Goal: Task Accomplishment & Management: Manage account settings

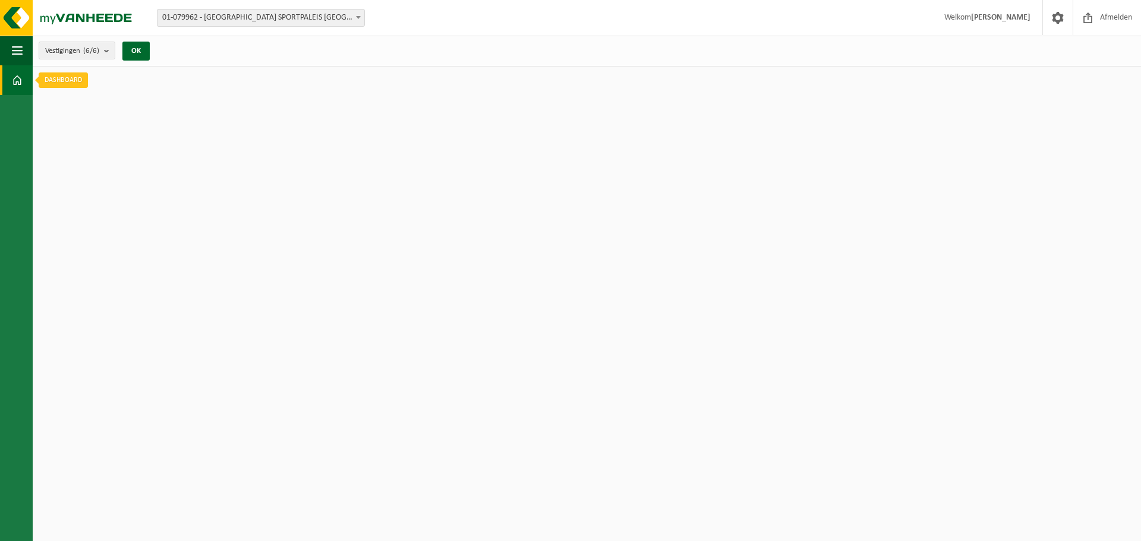
click at [12, 82] on span at bounding box center [17, 80] width 11 height 30
click at [115, 48] on b "submit" at bounding box center [109, 50] width 11 height 17
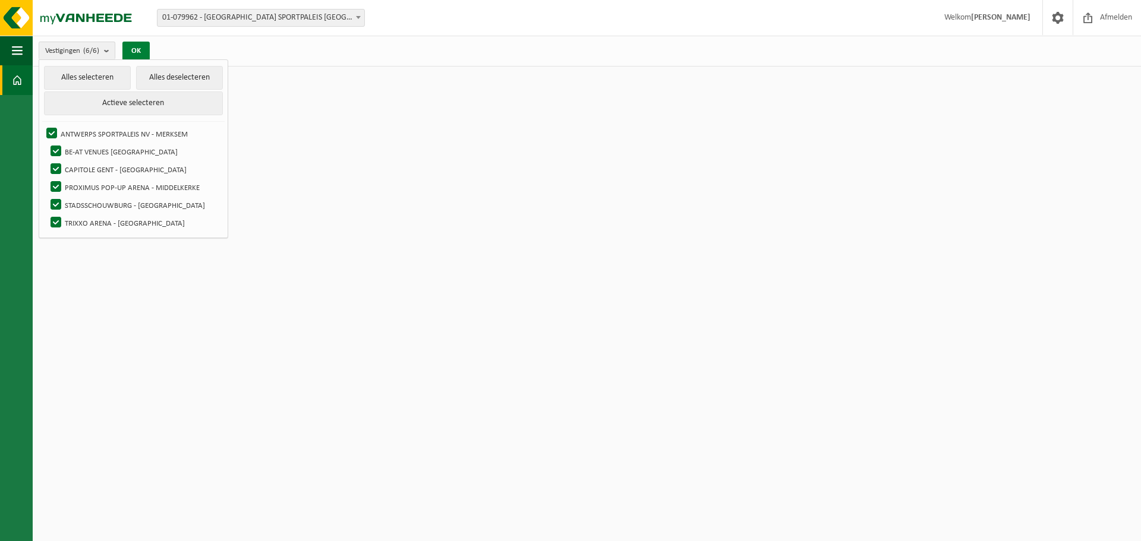
click at [141, 45] on button "OK" at bounding box center [135, 51] width 27 height 19
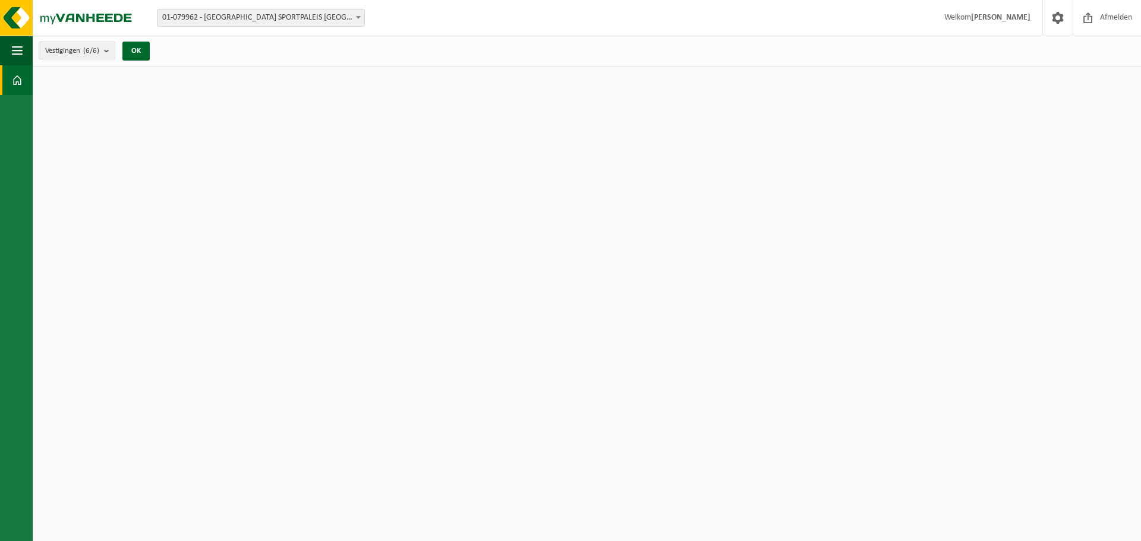
drag, startPoint x: 141, startPoint y: 45, endPoint x: 560, endPoint y: 154, distance: 433.5
click at [550, 161] on html "Vestiging: 01-079962 - ANTWERPS SPORTPALEIS NV - MERKSEM 10-973603 - BE-AT VENU…" at bounding box center [570, 270] width 1141 height 541
click at [11, 80] on link "Dashboard" at bounding box center [16, 80] width 33 height 30
click at [14, 49] on span "button" at bounding box center [17, 51] width 11 height 30
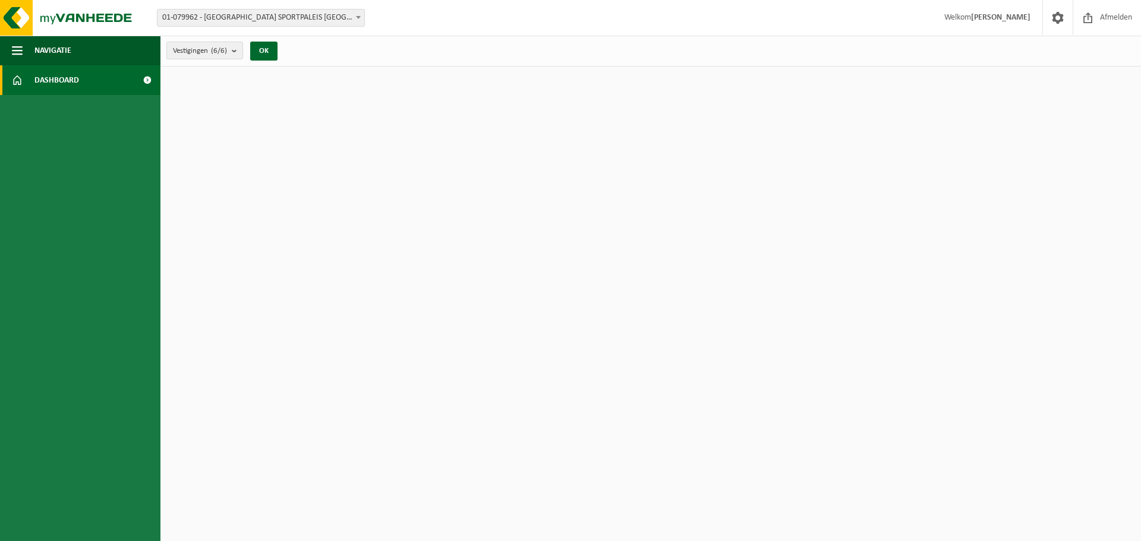
click at [65, 76] on span "Dashboard" at bounding box center [56, 80] width 45 height 30
click at [147, 76] on span at bounding box center [147, 80] width 27 height 30
click at [203, 52] on span "Vestigingen (6/6)" at bounding box center [200, 51] width 54 height 18
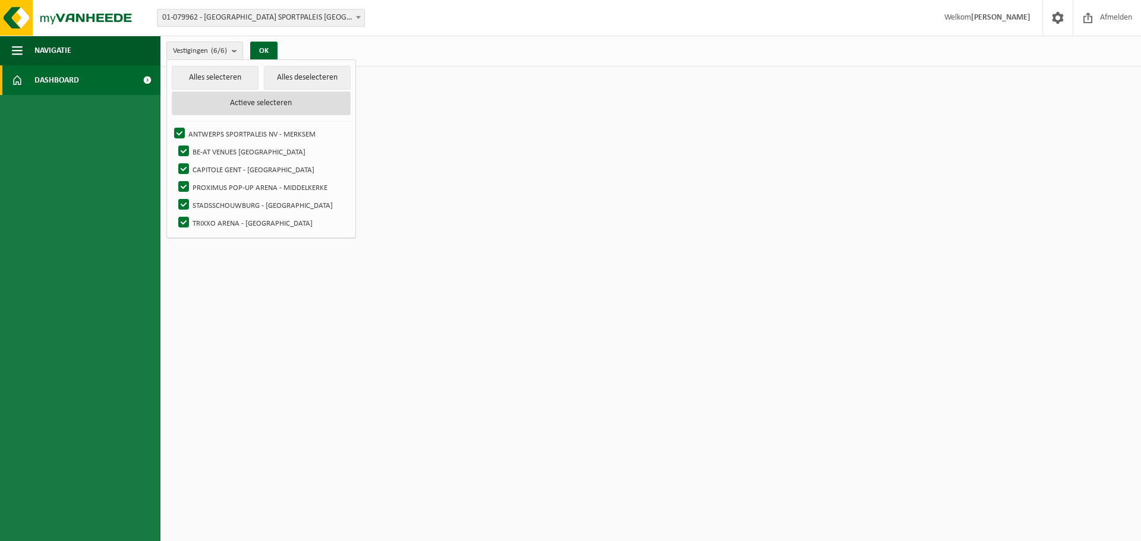
click at [216, 102] on button "Actieve selecteren" at bounding box center [261, 104] width 179 height 24
click at [217, 79] on button "Alles selecteren" at bounding box center [215, 78] width 87 height 24
click at [272, 51] on button "OK" at bounding box center [263, 51] width 27 height 19
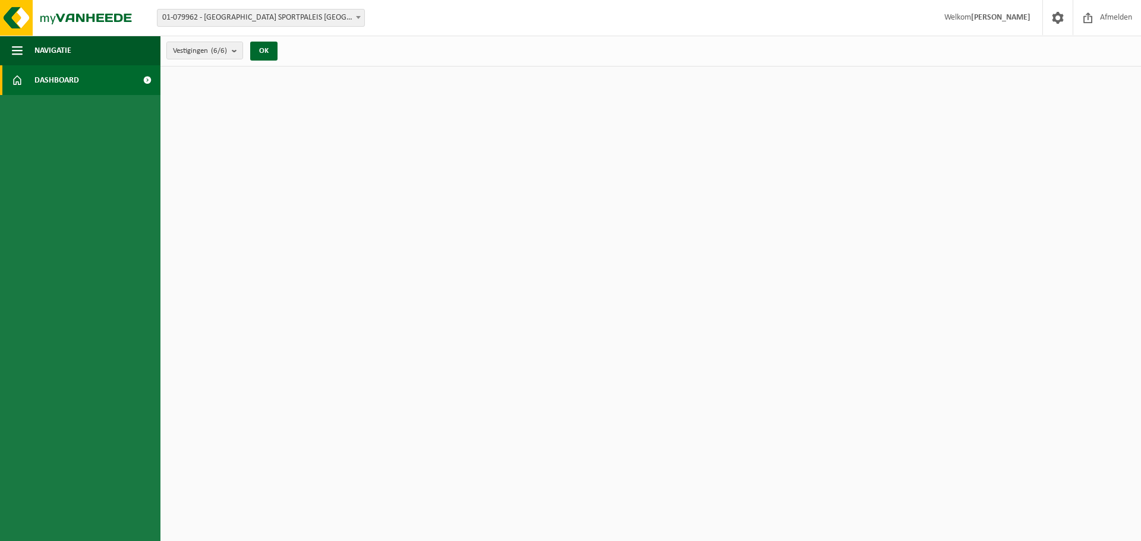
click at [288, 11] on span "01-079962 - [GEOGRAPHIC_DATA] SPORTPALEIS [GEOGRAPHIC_DATA] - MERKSEM" at bounding box center [260, 18] width 207 height 17
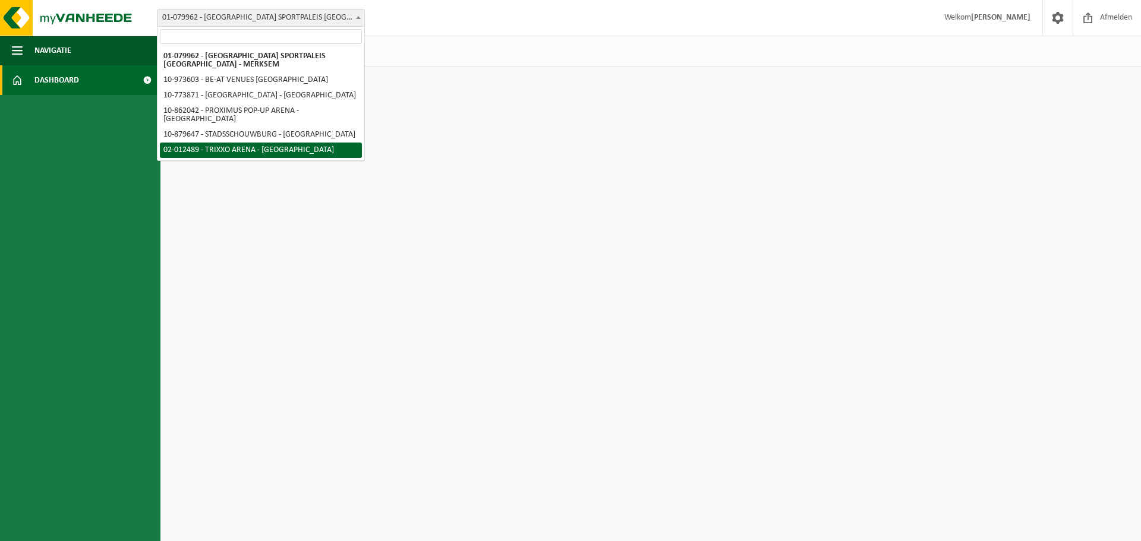
select select "16887"
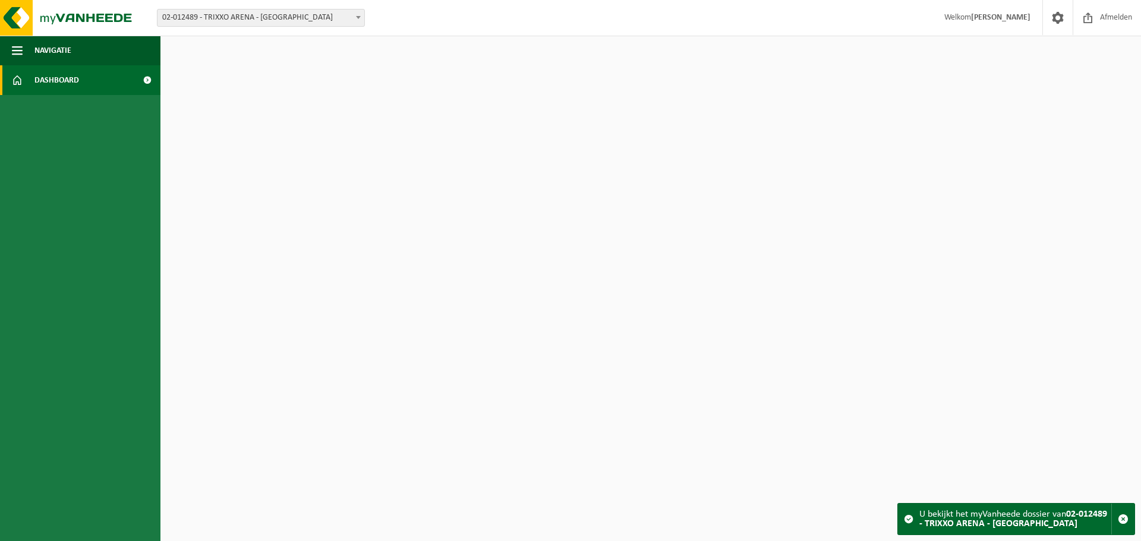
click at [1024, 14] on strong "[PERSON_NAME]" at bounding box center [1000, 17] width 59 height 9
click at [1015, 20] on strong "[PERSON_NAME]" at bounding box center [1000, 17] width 59 height 9
click at [11, 32] on img at bounding box center [71, 18] width 143 height 36
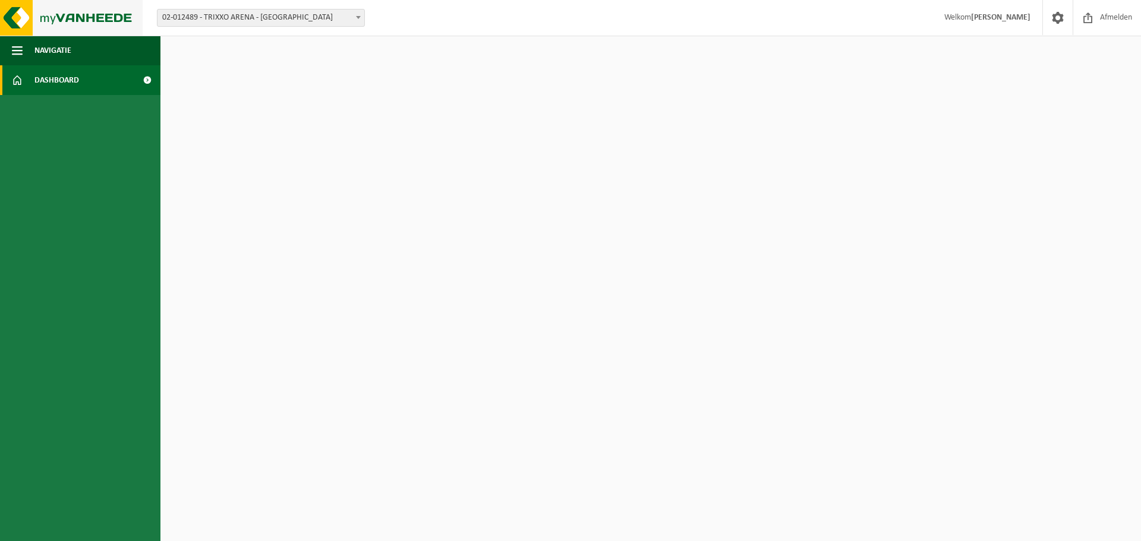
click at [10, 24] on img at bounding box center [71, 18] width 143 height 36
click at [31, 46] on button "Navigatie" at bounding box center [80, 51] width 160 height 30
